Goal: Task Accomplishment & Management: Complete application form

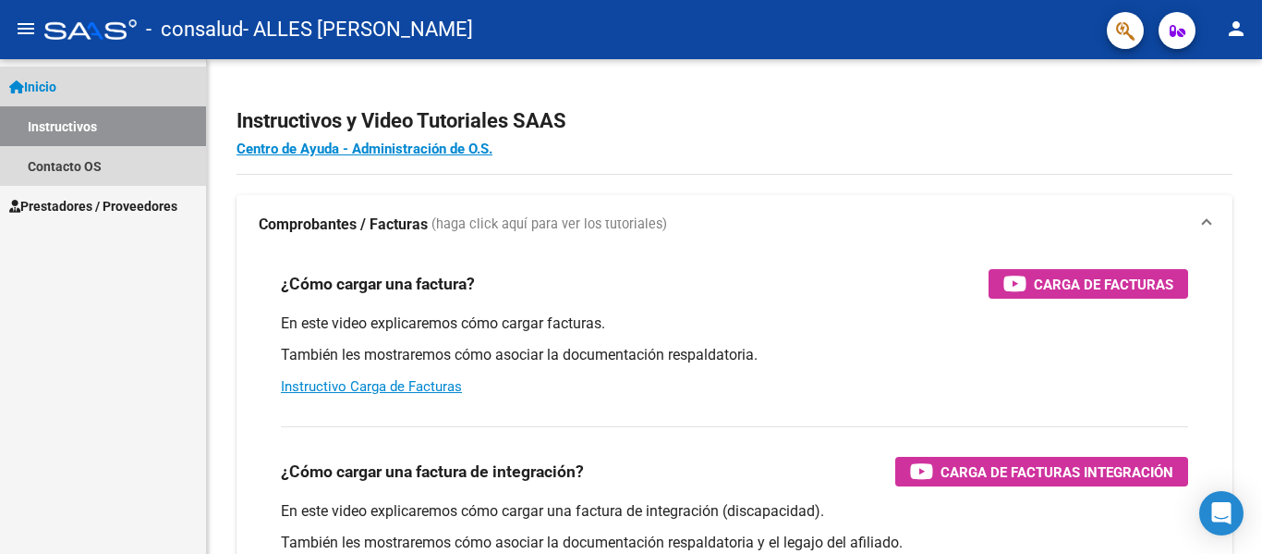
click at [67, 91] on link "Inicio" at bounding box center [103, 87] width 206 height 40
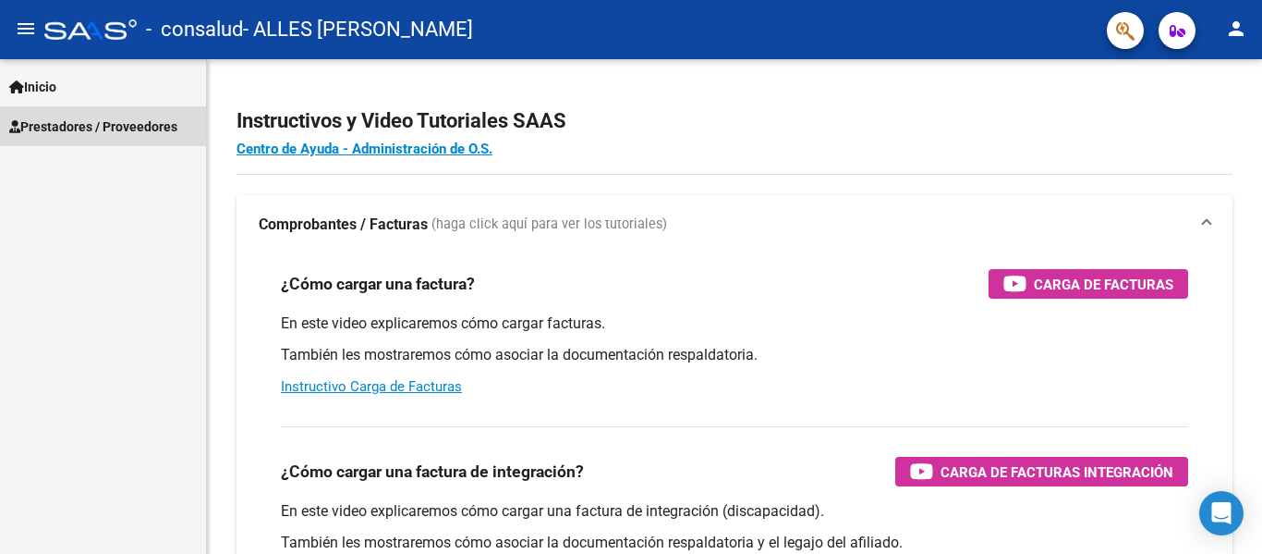
click at [63, 118] on span "Prestadores / Proveedores" at bounding box center [93, 126] width 168 height 20
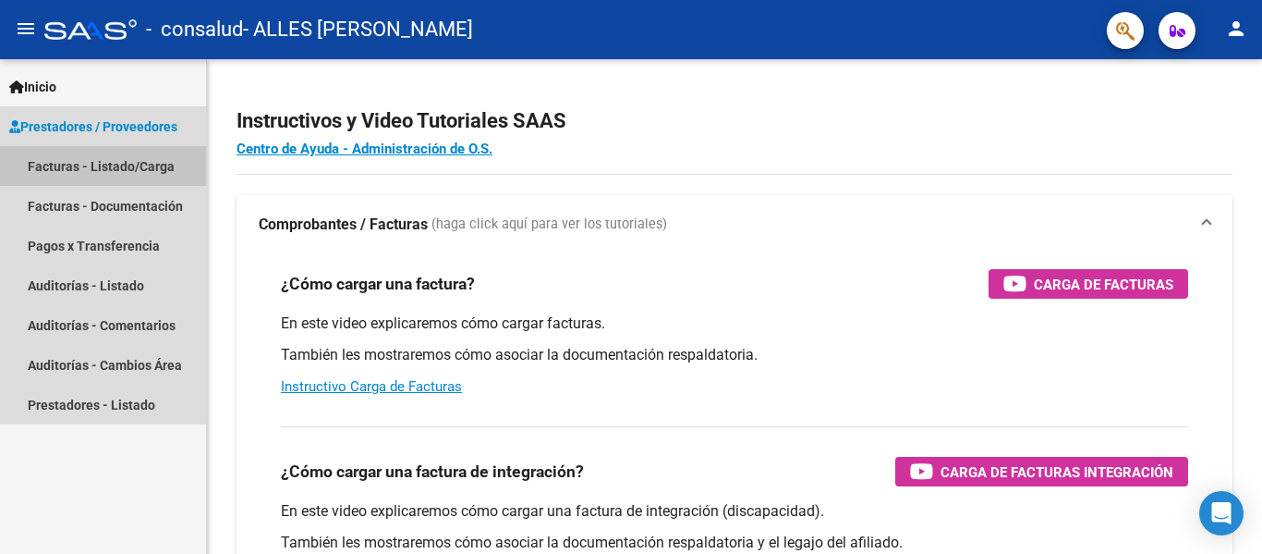
click at [82, 168] on link "Facturas - Listado/Carga" at bounding box center [103, 166] width 206 height 40
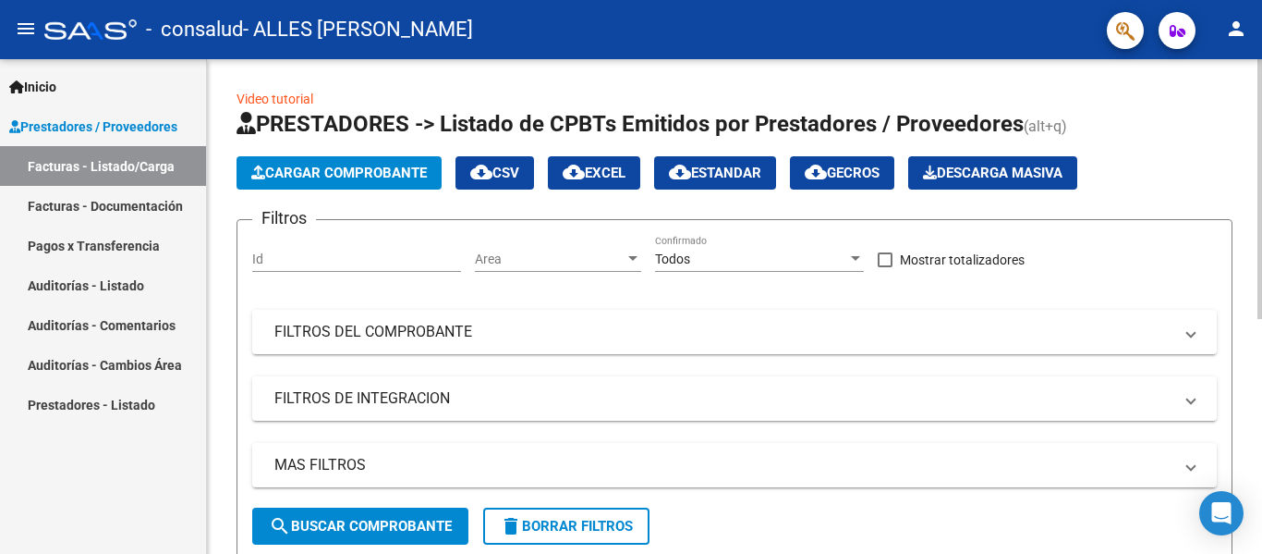
click at [269, 161] on button "Cargar Comprobante" at bounding box center [339, 172] width 205 height 33
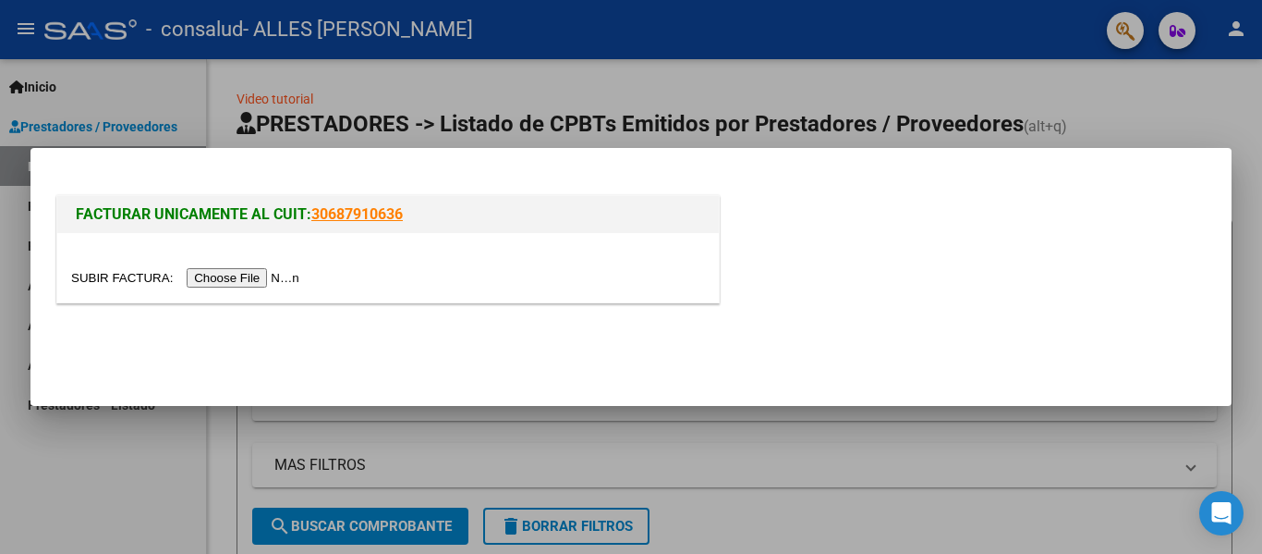
click at [262, 279] on input "file" at bounding box center [188, 277] width 234 height 19
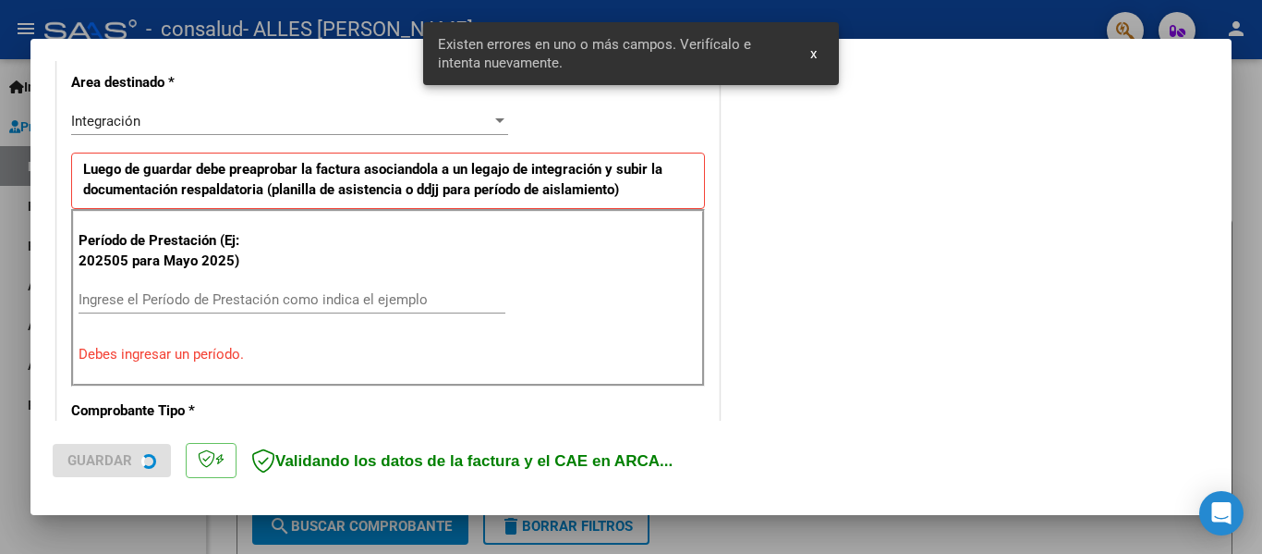
scroll to position [464, 0]
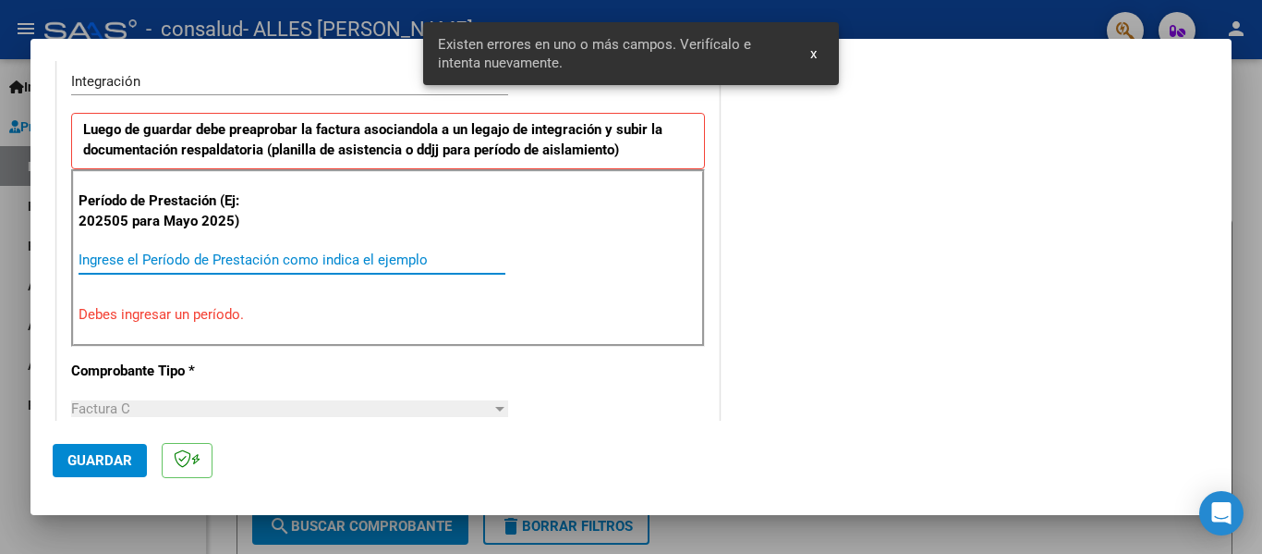
click at [334, 257] on input "Ingrese el Período de Prestación como indica el ejemplo" at bounding box center [292, 259] width 427 height 17
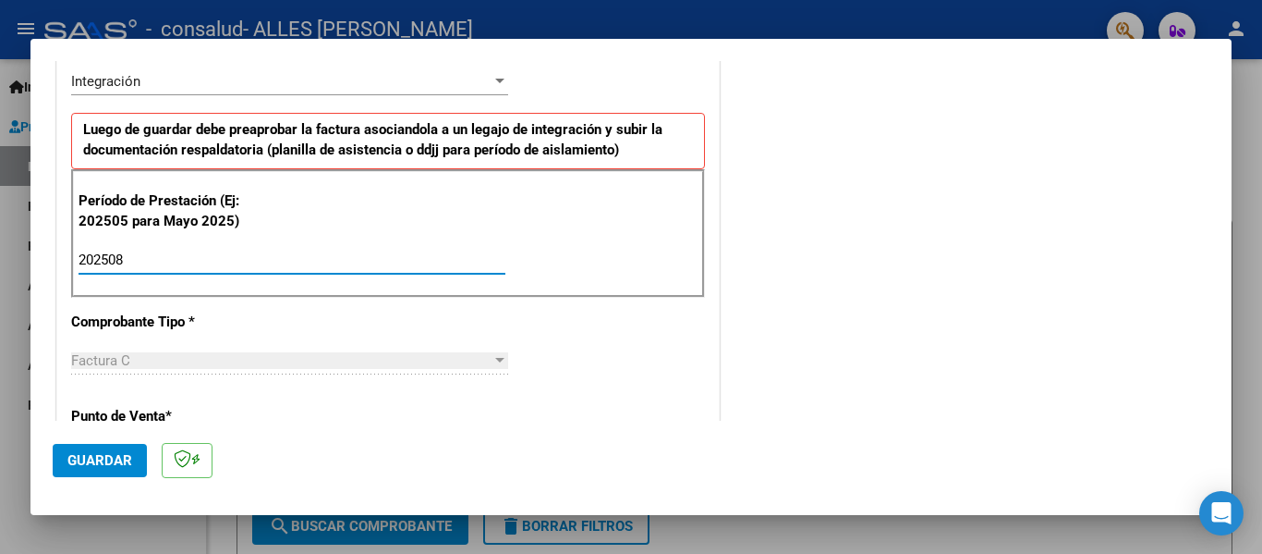
type input "202508"
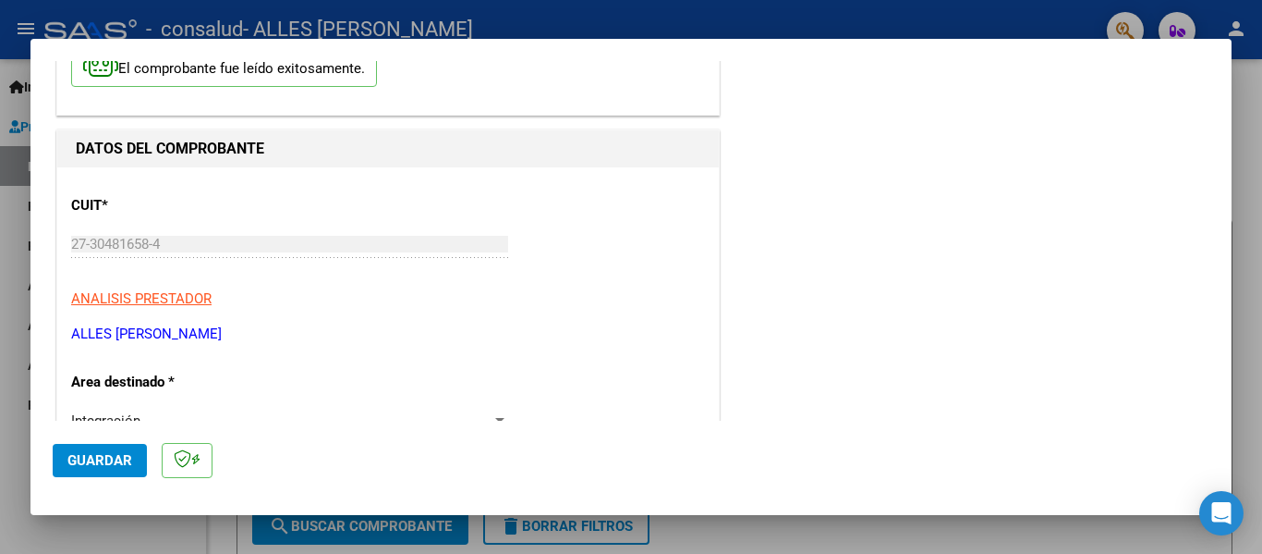
scroll to position [0, 0]
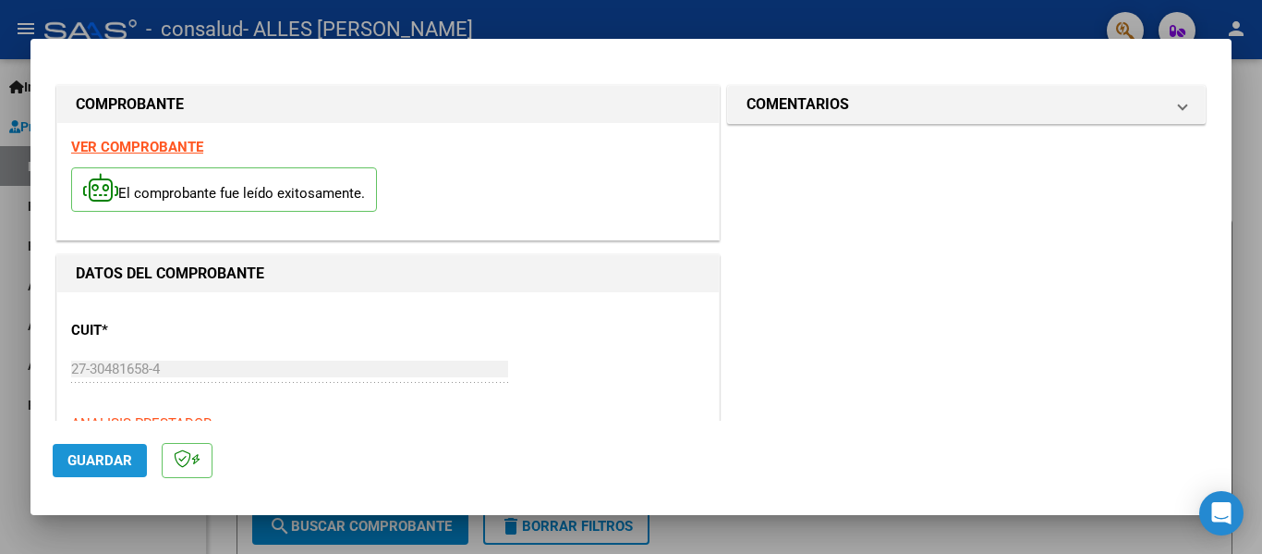
click at [97, 451] on button "Guardar" at bounding box center [100, 460] width 94 height 33
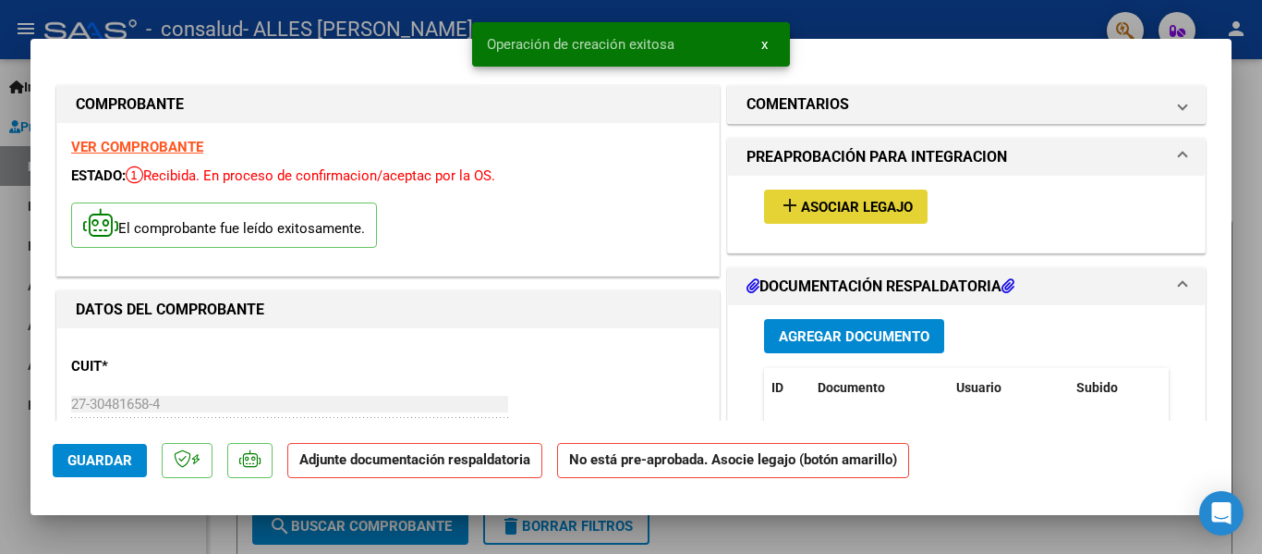
click at [810, 195] on button "add Asociar Legajo" at bounding box center [846, 206] width 164 height 34
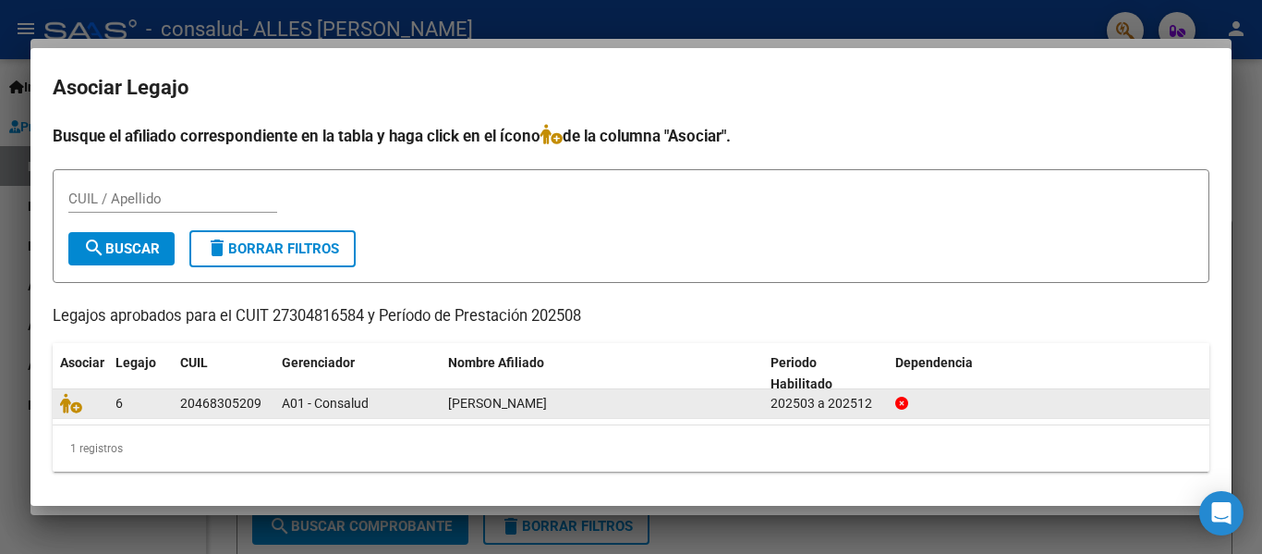
click at [206, 400] on div "20468305209" at bounding box center [220, 403] width 81 height 21
click at [69, 407] on icon at bounding box center [71, 403] width 22 height 20
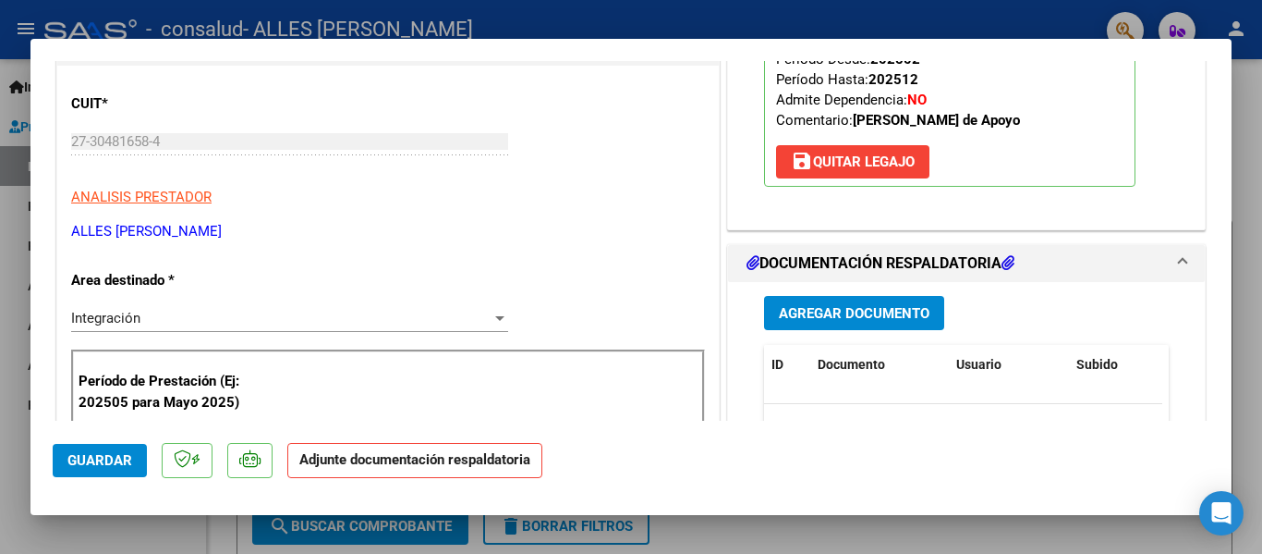
scroll to position [319, 0]
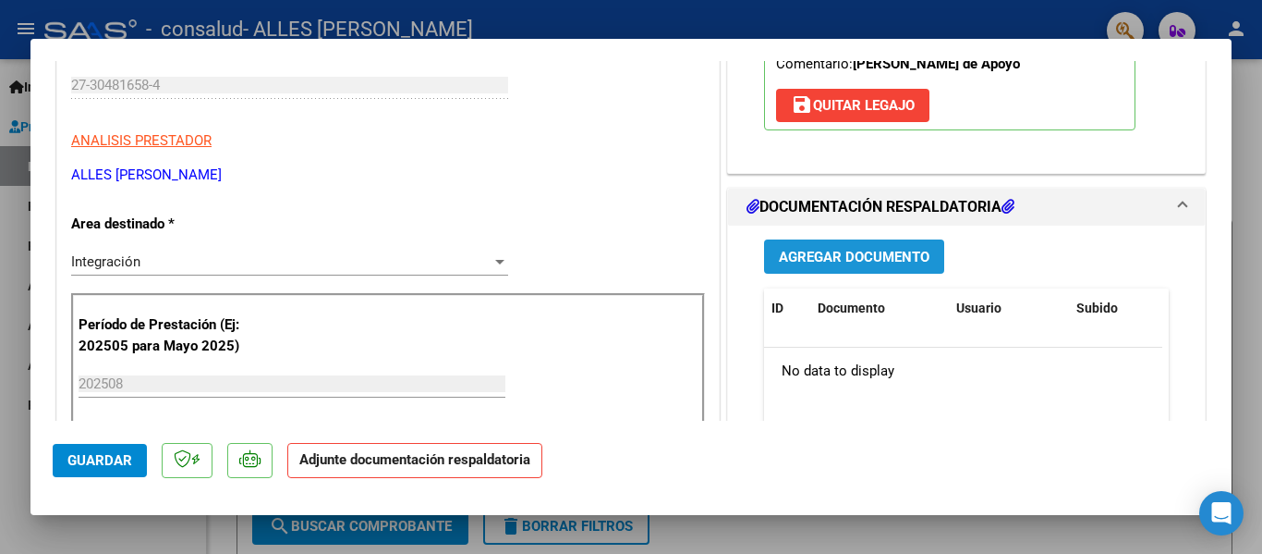
click at [839, 261] on span "Agregar Documento" at bounding box center [854, 257] width 151 height 17
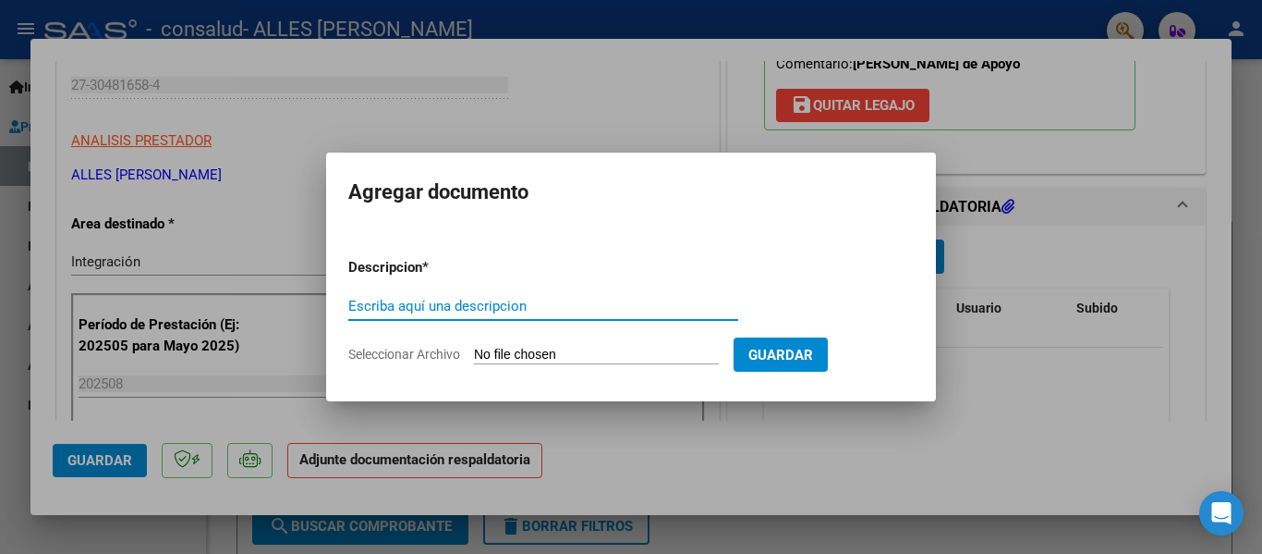
type input "A"
type input "Planilla Asistencia Agosto"
click at [393, 352] on span "Seleccionar Archivo" at bounding box center [404, 354] width 112 height 15
click at [474, 352] on input "Seleccionar Archivo" at bounding box center [596, 356] width 245 height 18
type input "C:\fakepath\[PERSON_NAME] asistencia agosto.pdf"
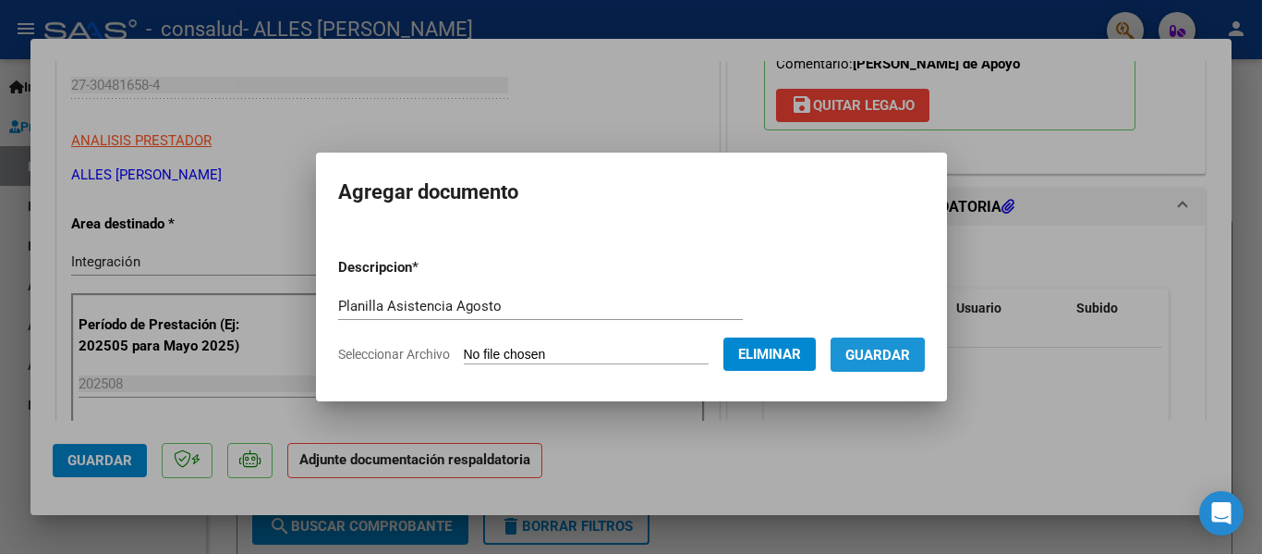
click at [867, 357] on span "Guardar" at bounding box center [878, 355] width 65 height 17
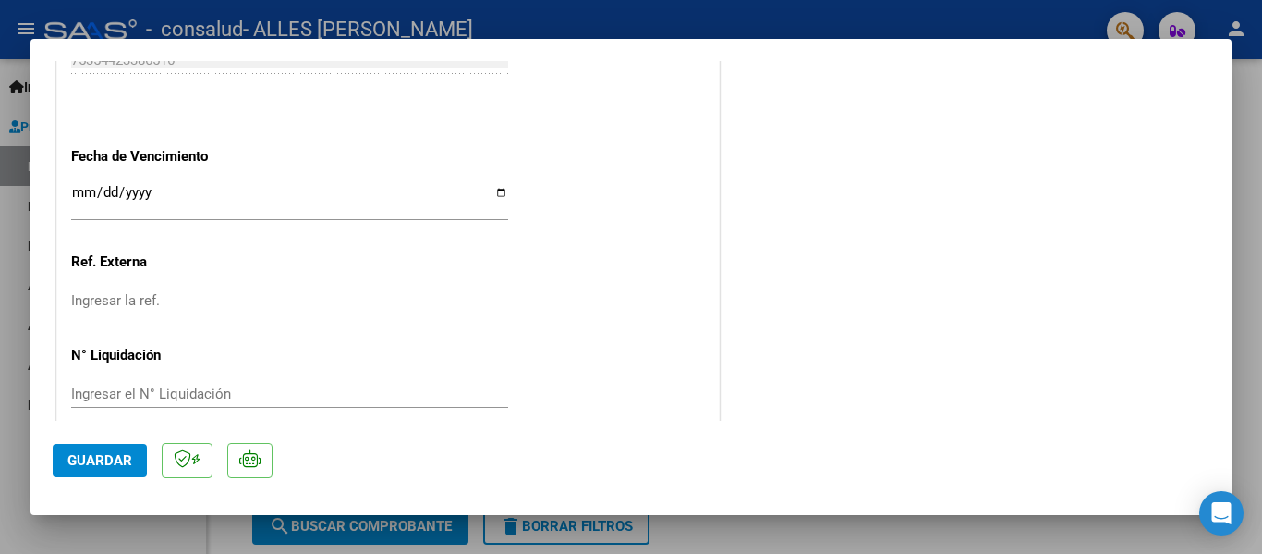
scroll to position [1295, 0]
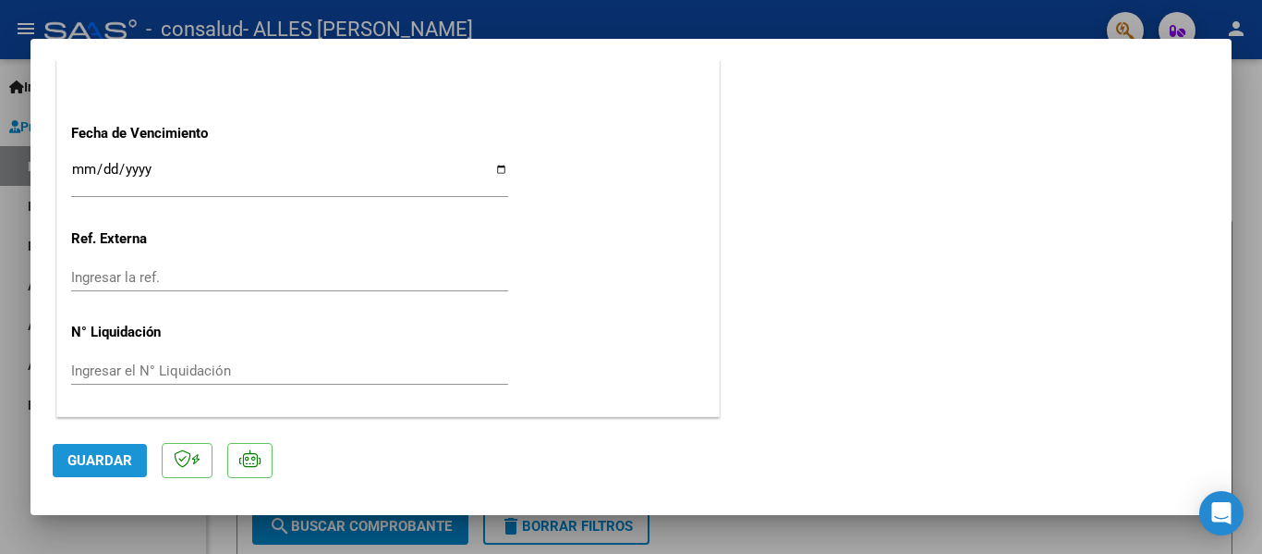
click at [104, 455] on span "Guardar" at bounding box center [99, 460] width 65 height 17
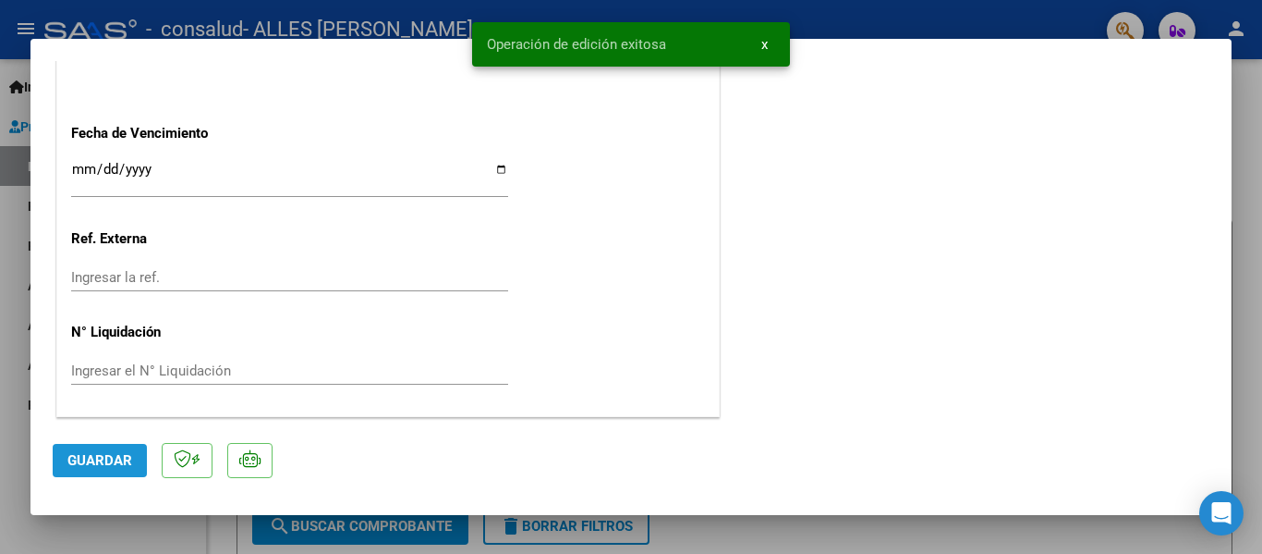
click at [104, 455] on span "Guardar" at bounding box center [99, 460] width 65 height 17
click at [1241, 195] on div at bounding box center [631, 277] width 1262 height 554
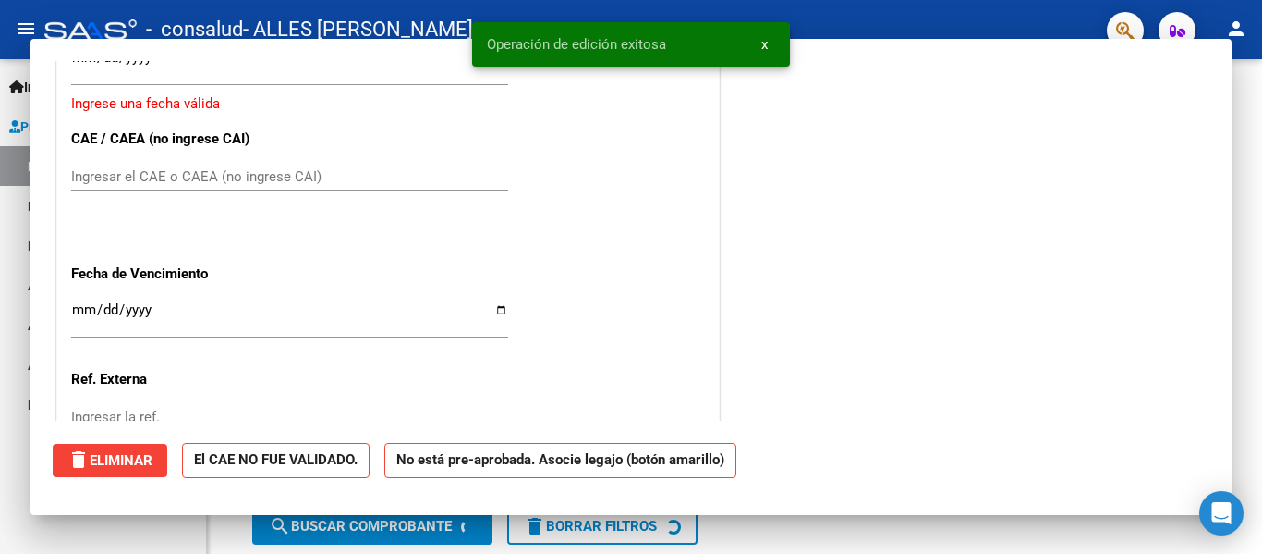
scroll to position [0, 0]
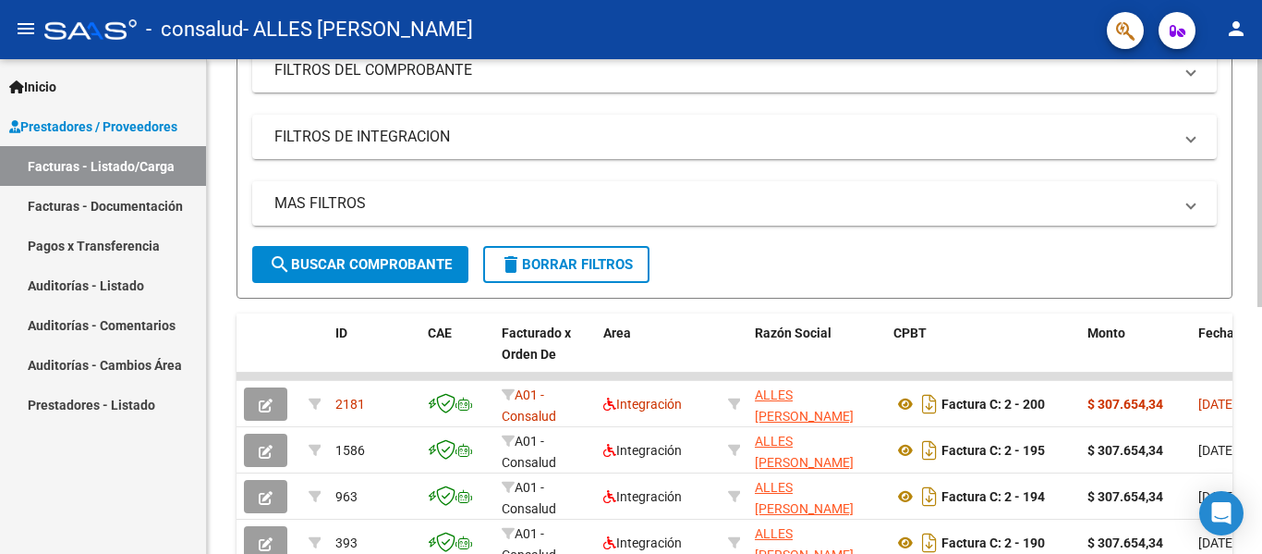
click at [1248, 333] on div at bounding box center [1260, 318] width 5 height 248
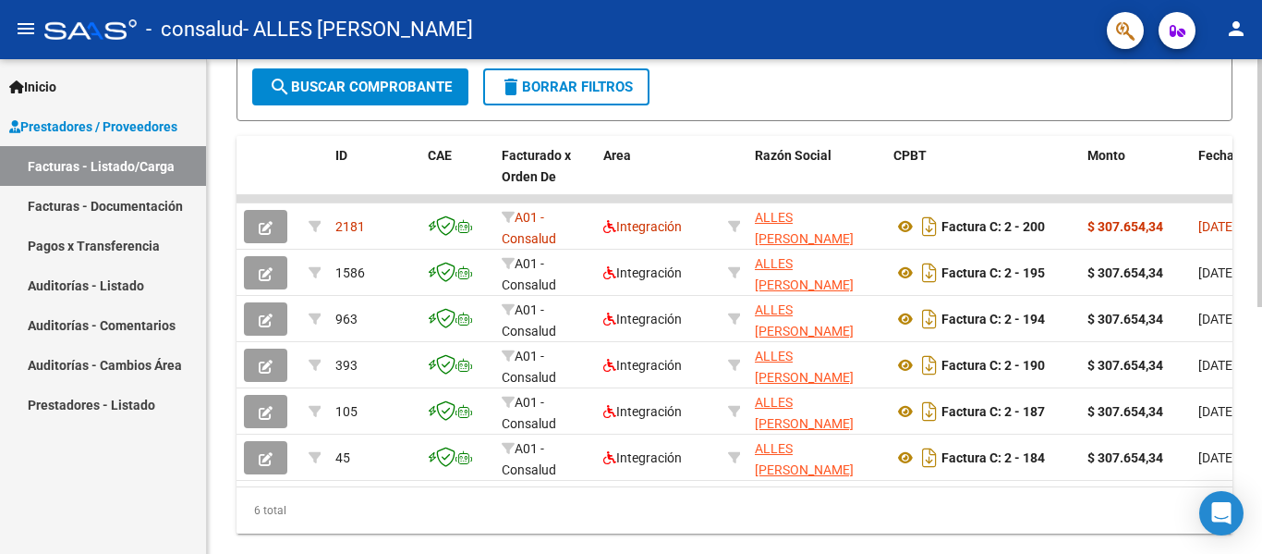
scroll to position [469, 0]
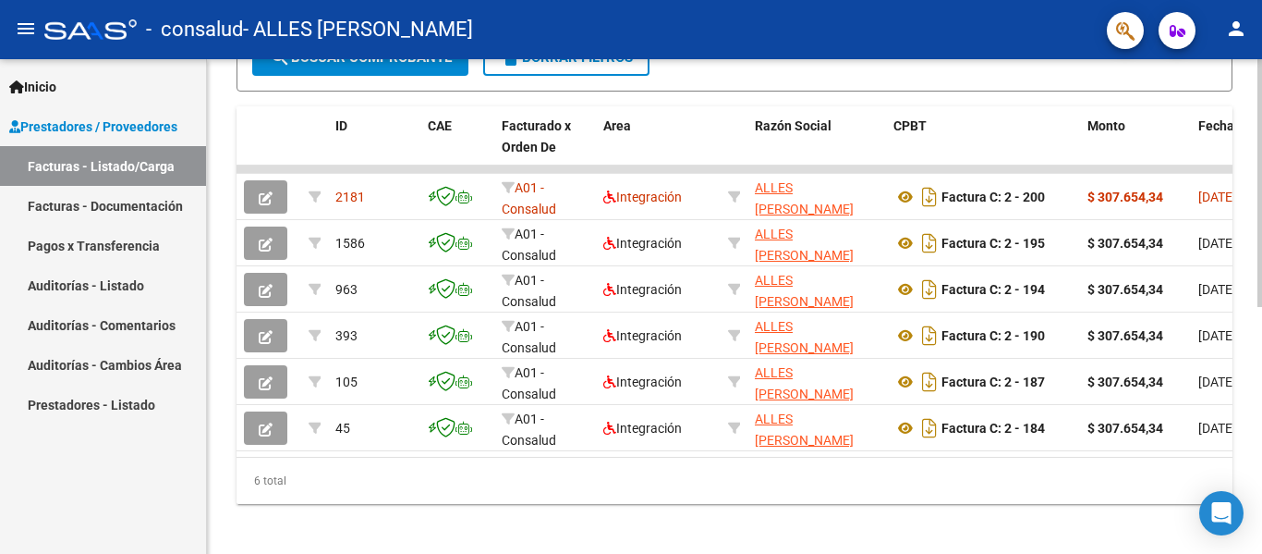
click at [1248, 437] on div at bounding box center [1260, 425] width 5 height 248
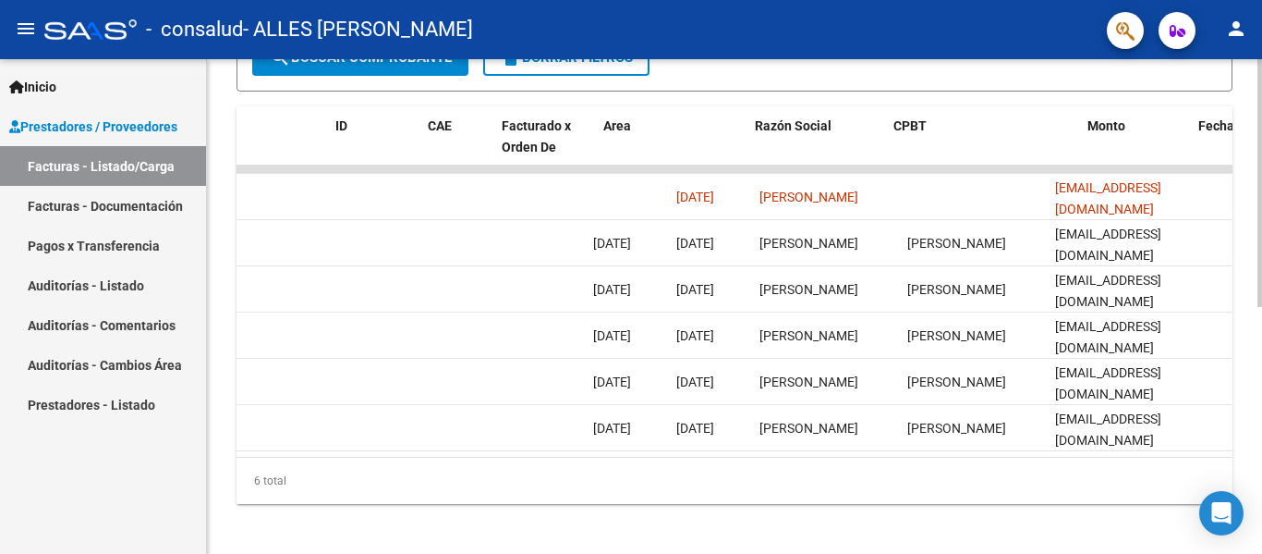
scroll to position [0, 0]
